Goal: Navigation & Orientation: Find specific page/section

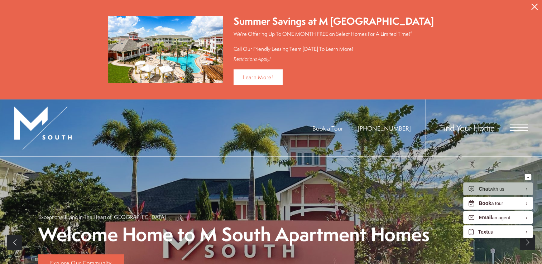
click at [538, 8] on icon "Close Alert" at bounding box center [535, 7] width 6 height 6
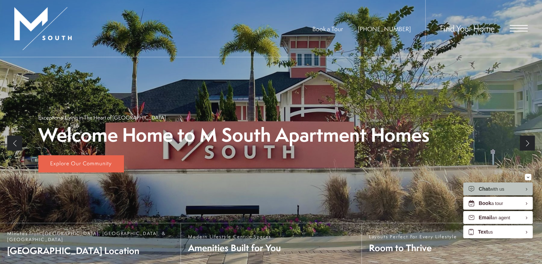
click at [521, 29] on span "Open Menu" at bounding box center [519, 28] width 18 height 6
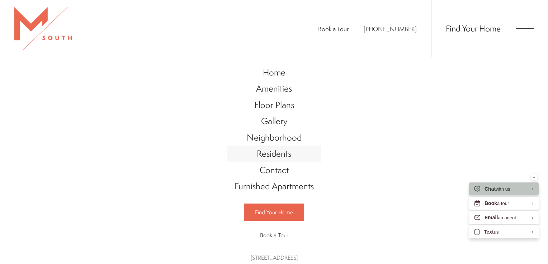
click at [277, 152] on span "Residents" at bounding box center [274, 154] width 34 height 12
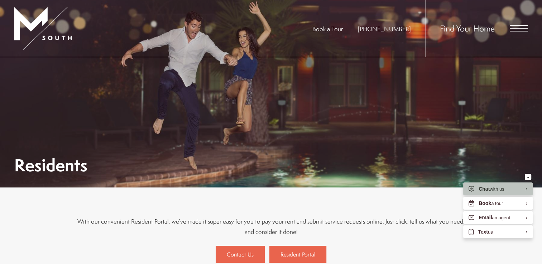
scroll to position [72, 0]
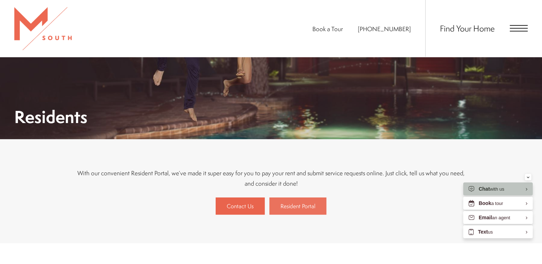
click at [305, 206] on span "Resident Portal" at bounding box center [298, 206] width 35 height 8
